Goal: Find contact information: Obtain details needed to contact an individual or organization

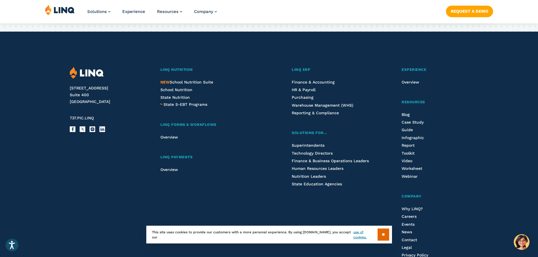
scroll to position [1524, 0]
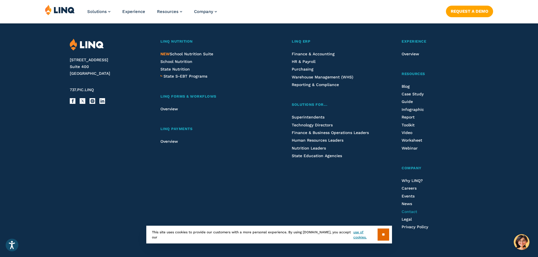
click at [409, 214] on span "Contact" at bounding box center [409, 211] width 16 height 5
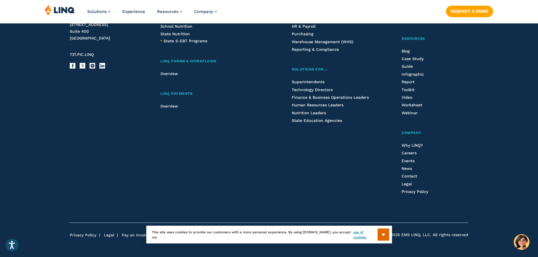
scroll to position [652, 0]
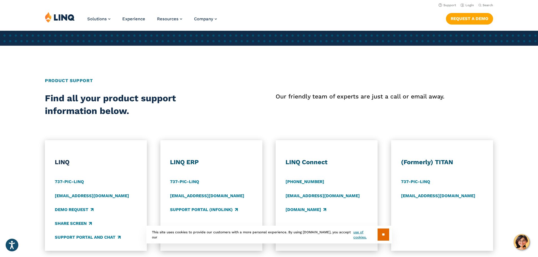
scroll to position [141, 0]
